Goal: Information Seeking & Learning: Learn about a topic

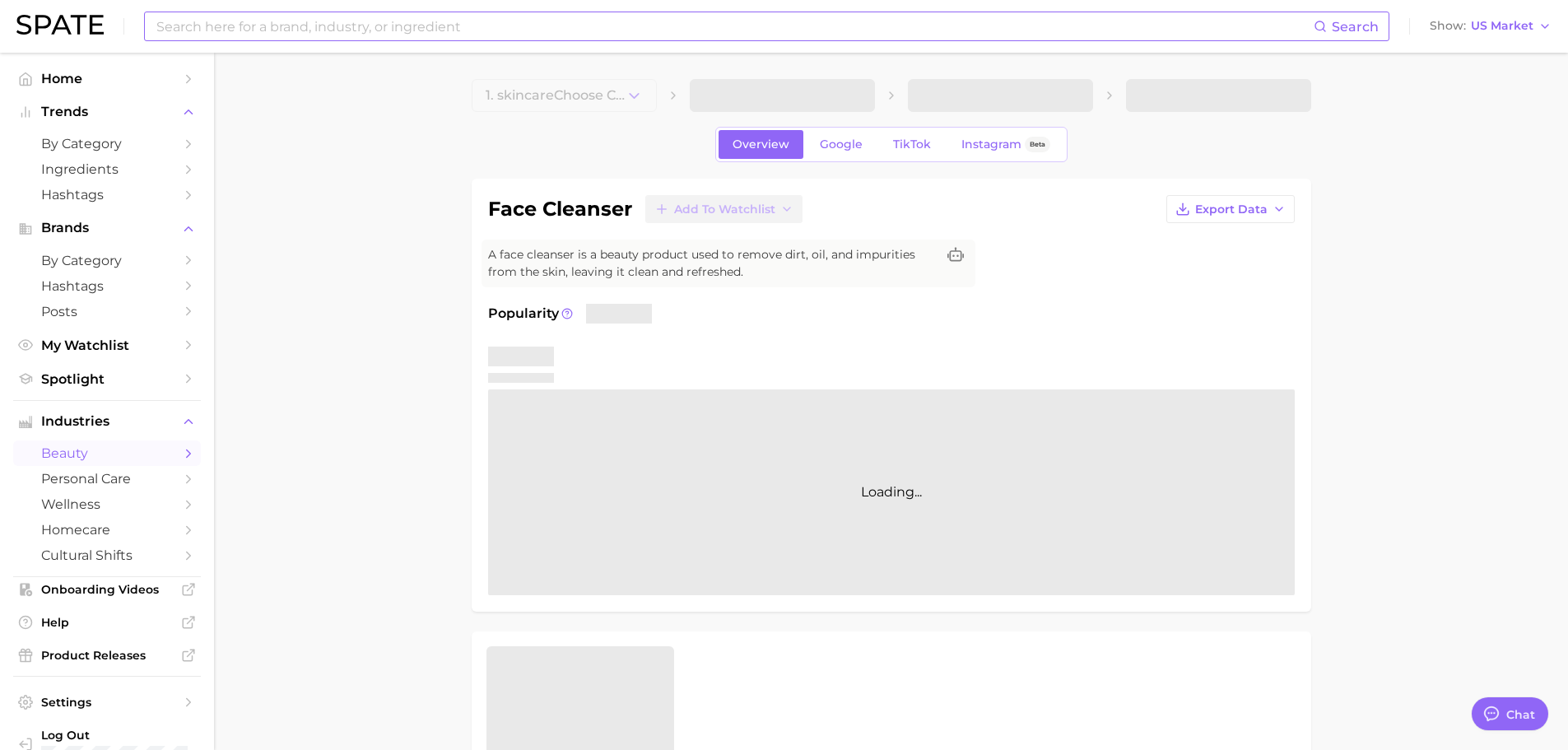
click at [302, 32] on input at bounding box center [734, 26] width 1159 height 28
type textarea "x"
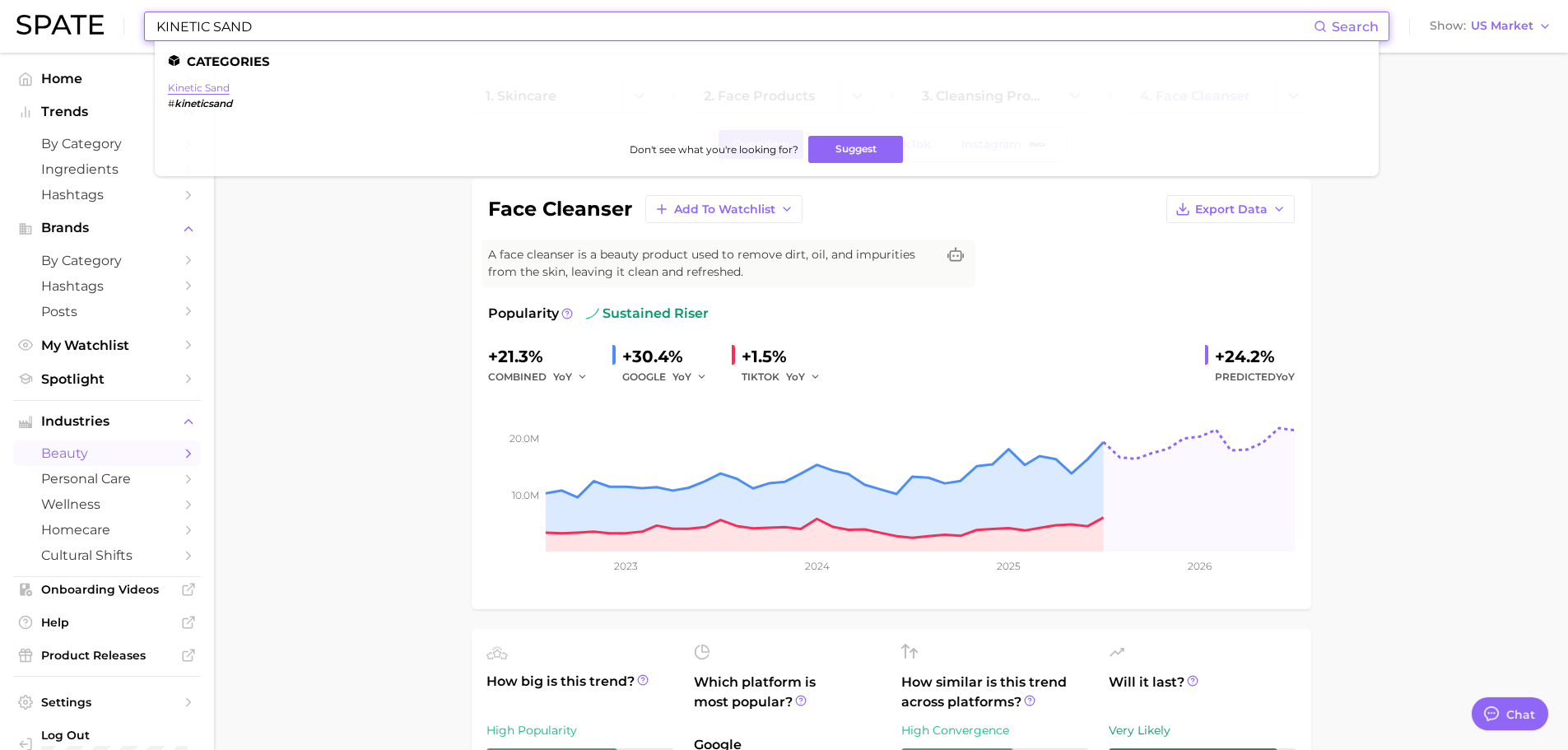
type input "KINETIC SAND"
click at [225, 85] on link "kinetic sand" at bounding box center [199, 87] width 62 height 12
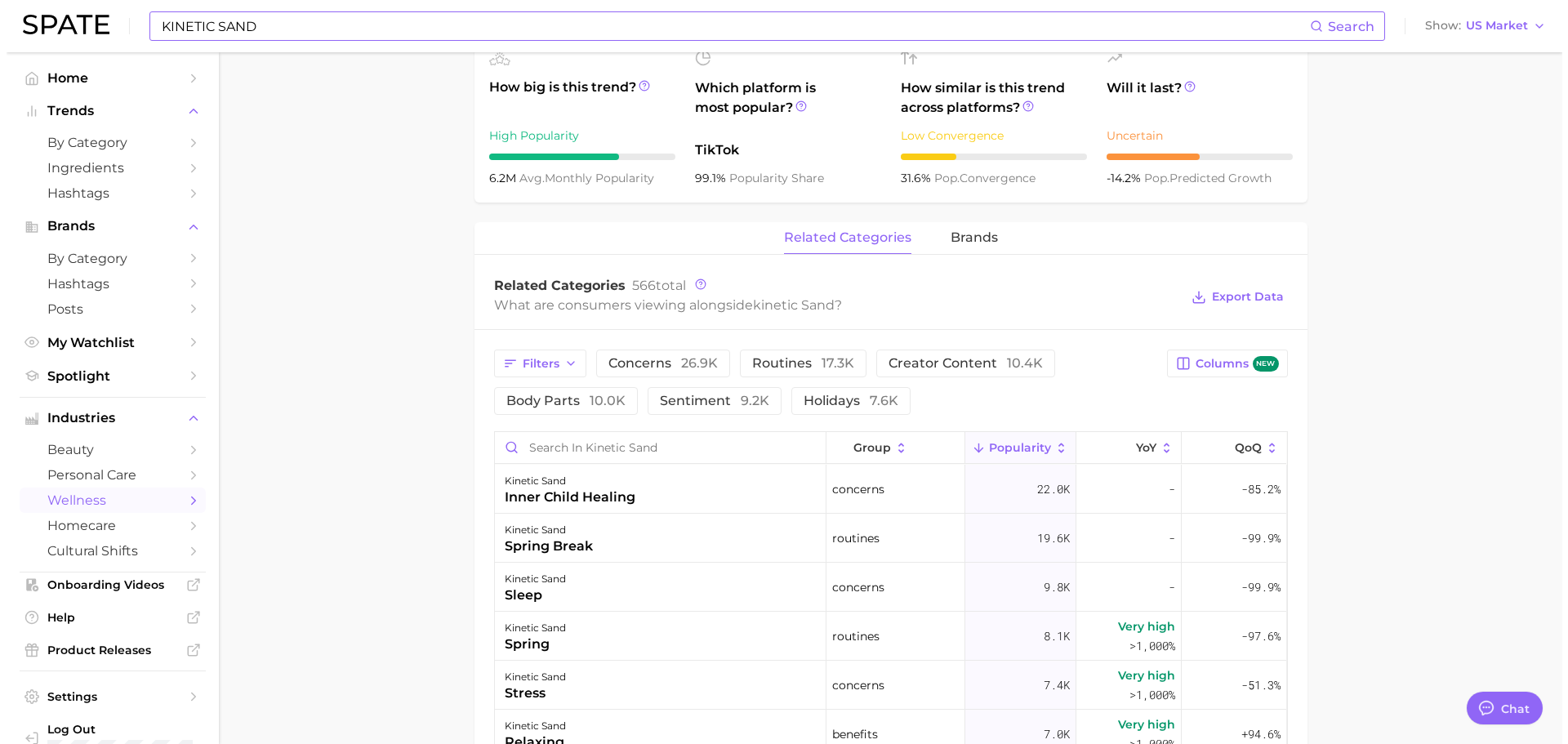
scroll to position [735, 0]
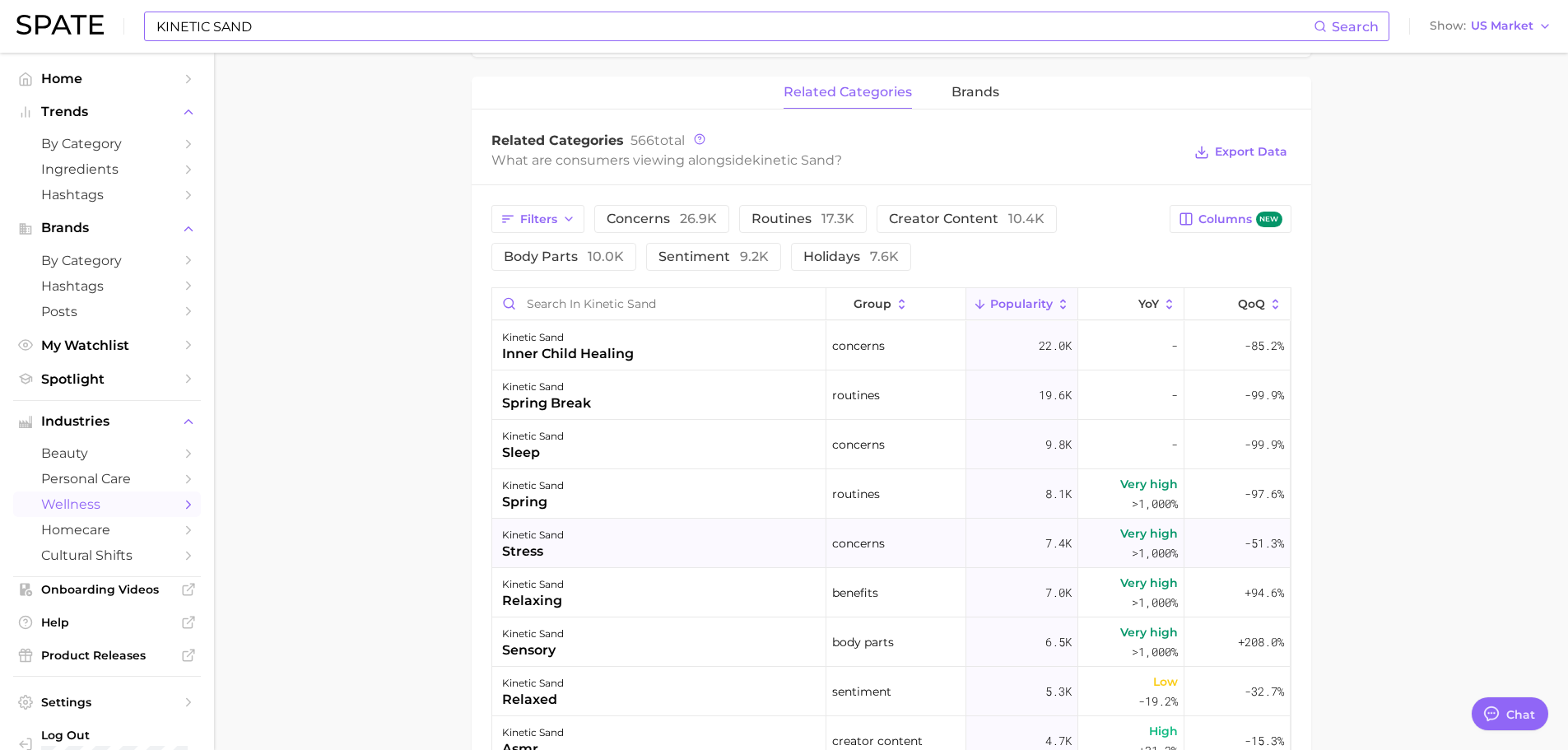
click at [628, 548] on div "kinetic sand stress" at bounding box center [659, 544] width 334 height 50
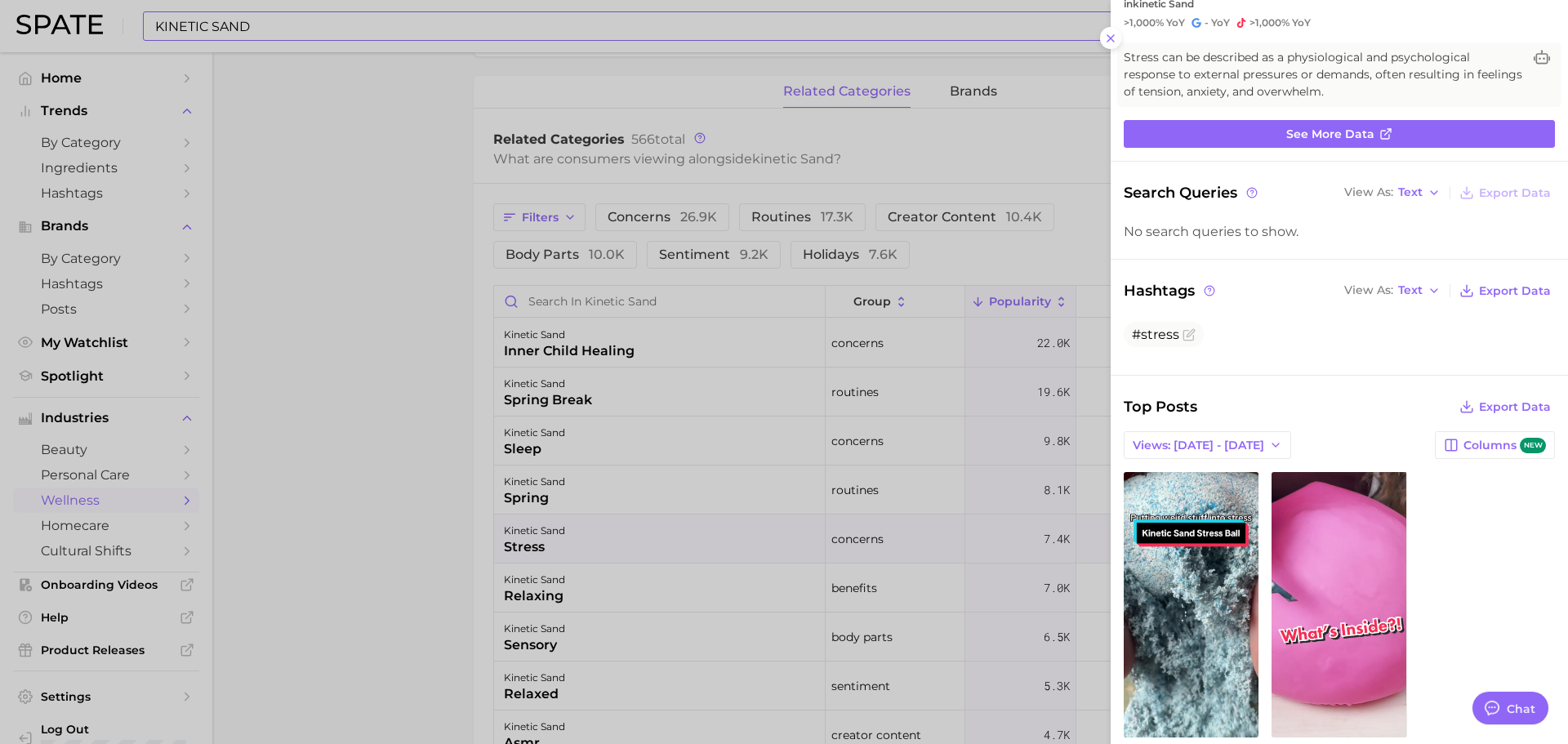
scroll to position [136, 0]
